Goal: Transaction & Acquisition: Purchase product/service

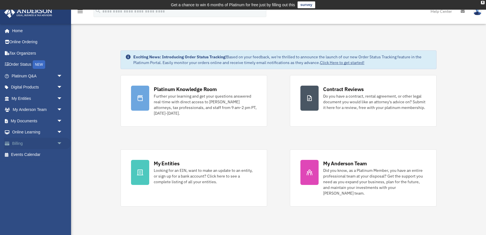
click at [35, 141] on link "Billing arrow_drop_down" at bounding box center [37, 143] width 67 height 11
click at [59, 142] on span "arrow_drop_down" at bounding box center [62, 144] width 11 height 12
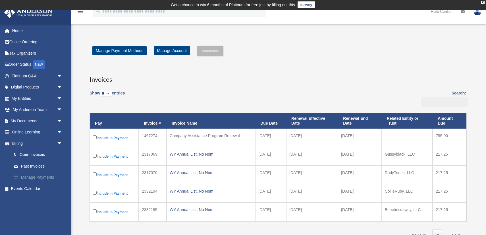
click at [47, 177] on link "Manage Payments" at bounding box center [39, 177] width 63 height 11
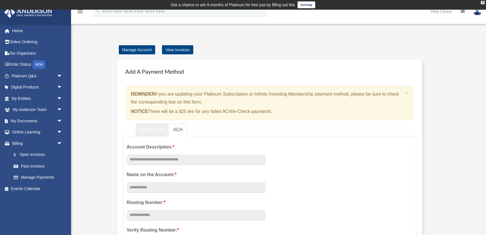
click at [152, 131] on link "Credit Card" at bounding box center [152, 129] width 32 height 13
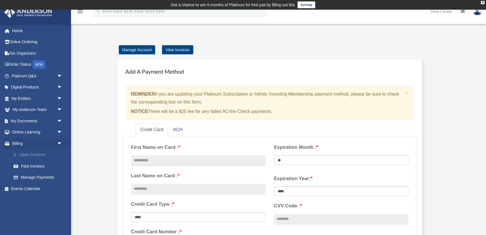
click at [26, 155] on link "$ Open Invoices" at bounding box center [39, 155] width 63 height 12
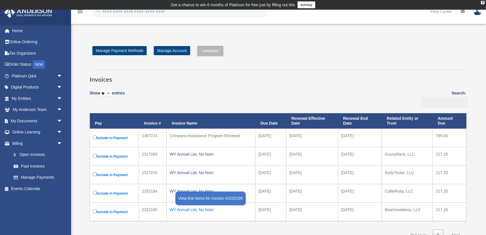
click at [194, 210] on div "WY Annual List, No Nom" at bounding box center [211, 209] width 82 height 8
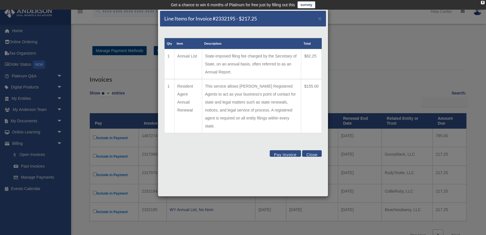
click at [278, 150] on button "Pay Invoice" at bounding box center [285, 153] width 31 height 7
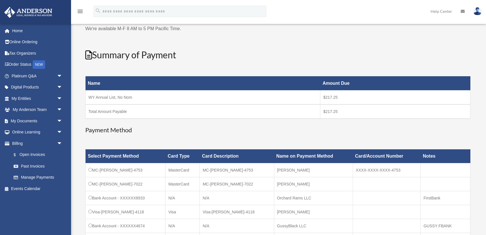
scroll to position [109, 0]
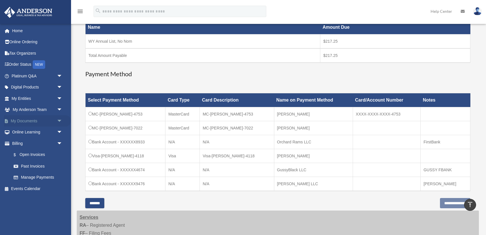
click at [59, 121] on span "arrow_drop_down" at bounding box center [62, 121] width 11 height 12
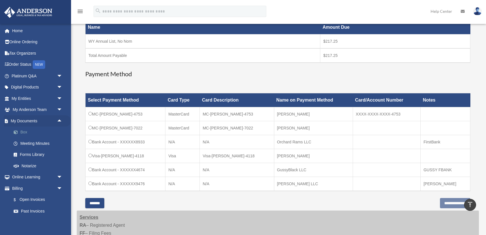
click at [22, 130] on link "Box" at bounding box center [39, 131] width 63 height 11
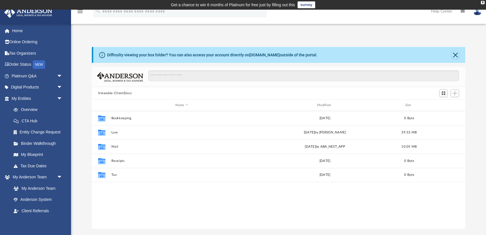
scroll to position [129, 373]
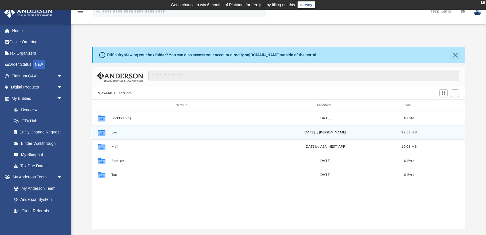
click at [113, 132] on button "Law" at bounding box center [181, 132] width 141 height 4
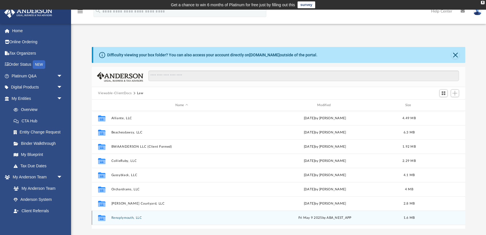
click at [129, 219] on button "Renoplymouth, LLC" at bounding box center [181, 218] width 141 height 4
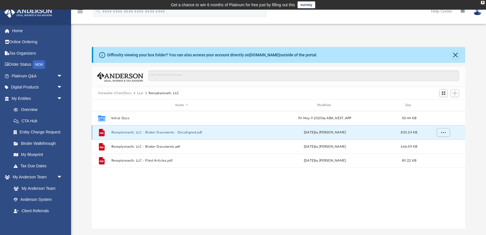
click at [157, 132] on button "Renoplymouth, LLC - Binder Documents - DocuSigned.pdf" at bounding box center [181, 132] width 141 height 4
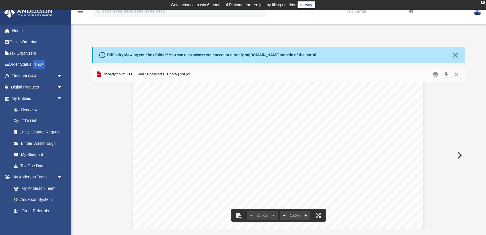
scroll to position [482, 0]
